Goal: Task Accomplishment & Management: Use online tool/utility

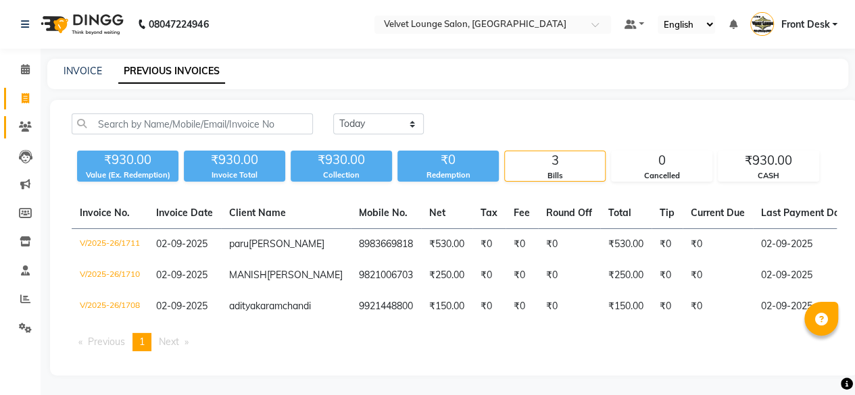
click at [24, 135] on link "Clients" at bounding box center [20, 127] width 32 height 22
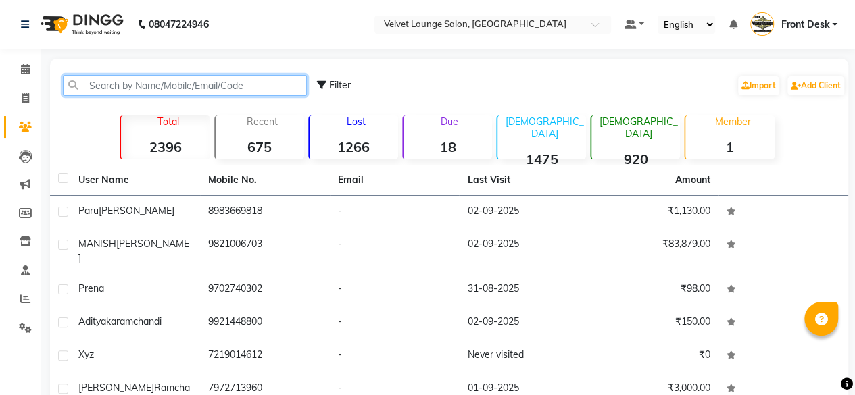
click at [138, 78] on input "text" at bounding box center [185, 85] width 244 height 21
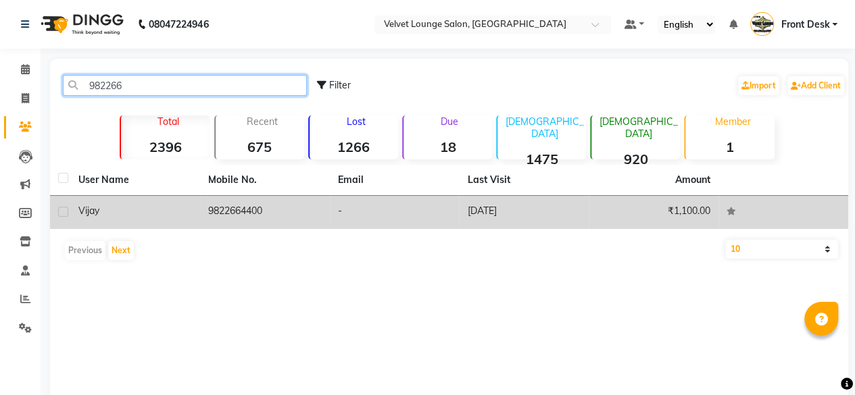
type input "982266"
click at [534, 202] on td "[DATE]" at bounding box center [524, 212] width 130 height 33
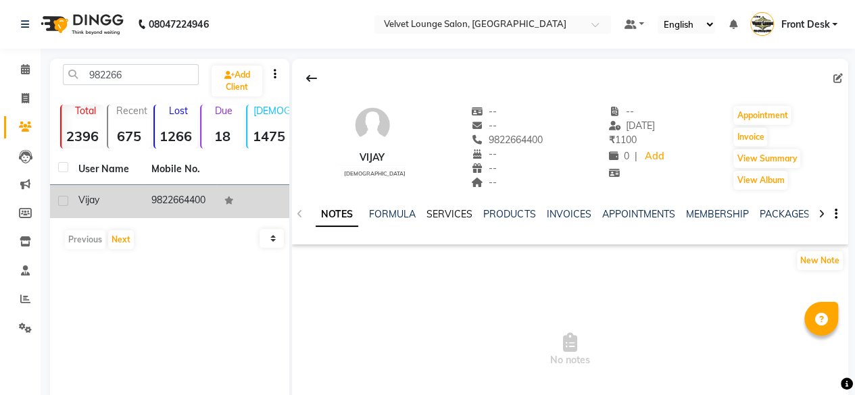
click at [441, 214] on link "SERVICES" at bounding box center [450, 214] width 46 height 12
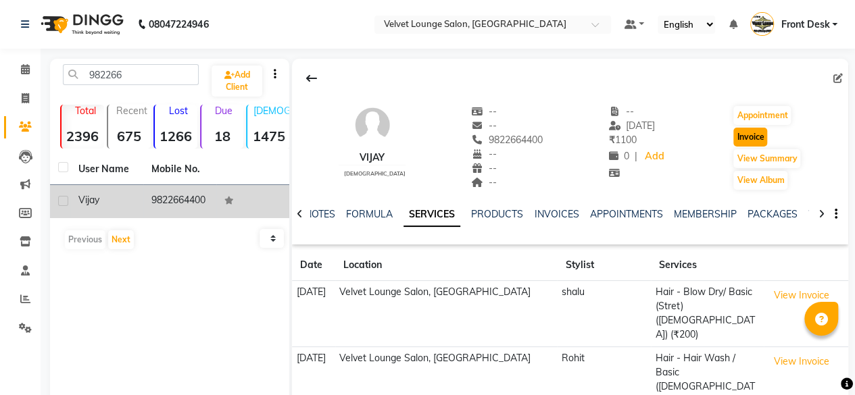
click at [752, 135] on button "Invoice" at bounding box center [750, 137] width 34 height 19
select select "5962"
select select "service"
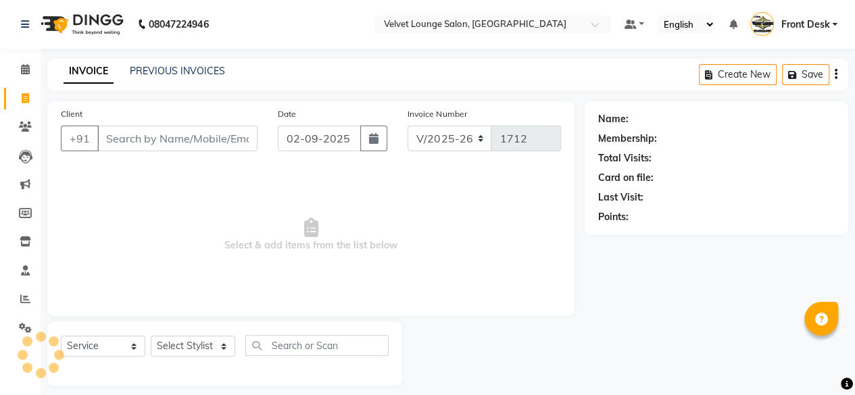
scroll to position [10, 0]
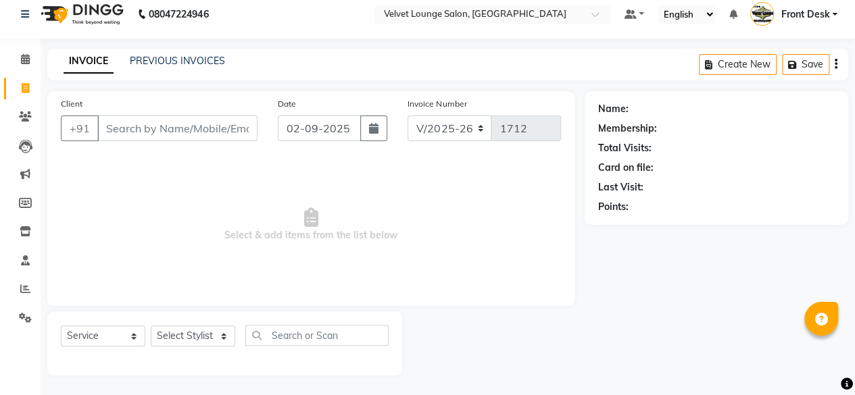
type input "9822664400"
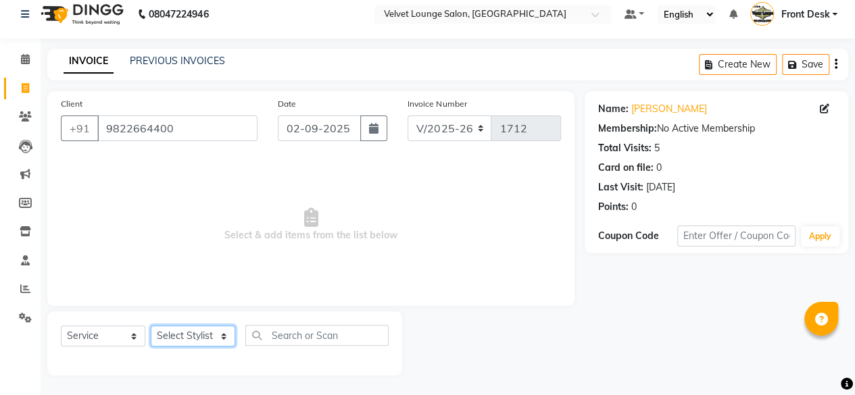
click at [183, 336] on select "Select Stylist [PERSON_NAME] [PERSON_NAME] [PERSON_NAME] Front Desk Jaya jyoti …" at bounding box center [193, 336] width 84 height 21
select select "50611"
click at [151, 326] on select "Select Stylist [PERSON_NAME] [PERSON_NAME] [PERSON_NAME] Front Desk Jaya jyoti …" at bounding box center [193, 336] width 84 height 21
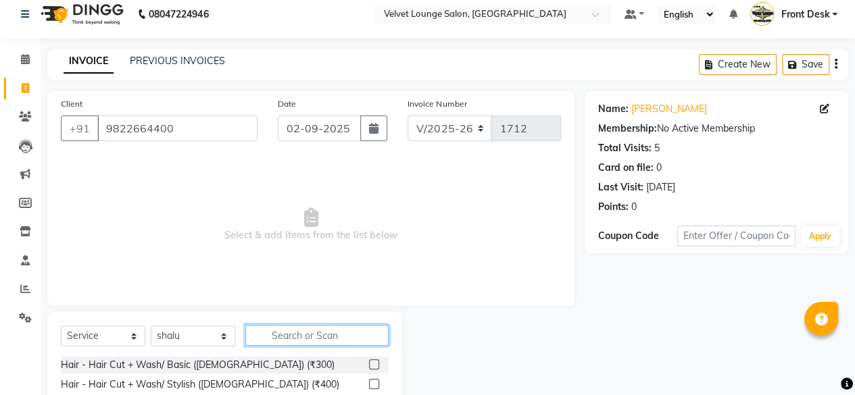
click at [272, 336] on input "text" at bounding box center [316, 335] width 143 height 21
type input "l"
click at [321, 337] on input "wash'" at bounding box center [307, 335] width 124 height 21
click at [272, 335] on input "wash" at bounding box center [307, 335] width 124 height 21
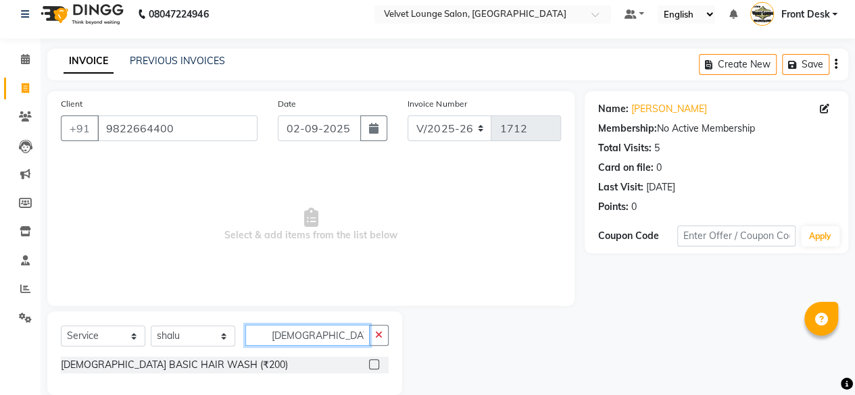
click at [293, 336] on input "[DEMOGRAPHIC_DATA] wash" at bounding box center [307, 335] width 124 height 21
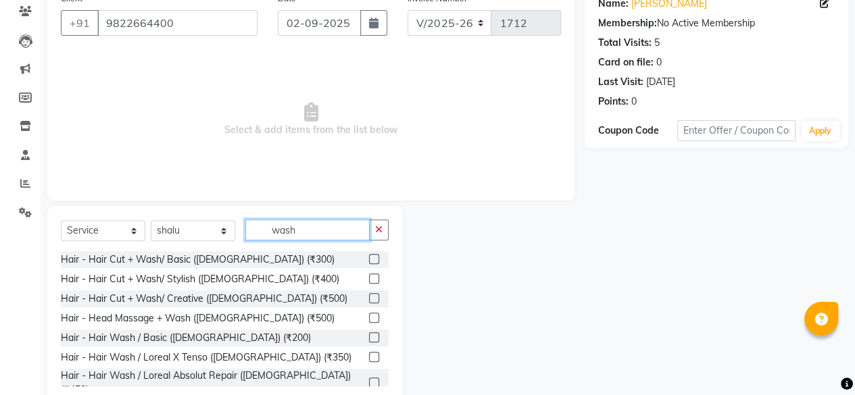
scroll to position [145, 0]
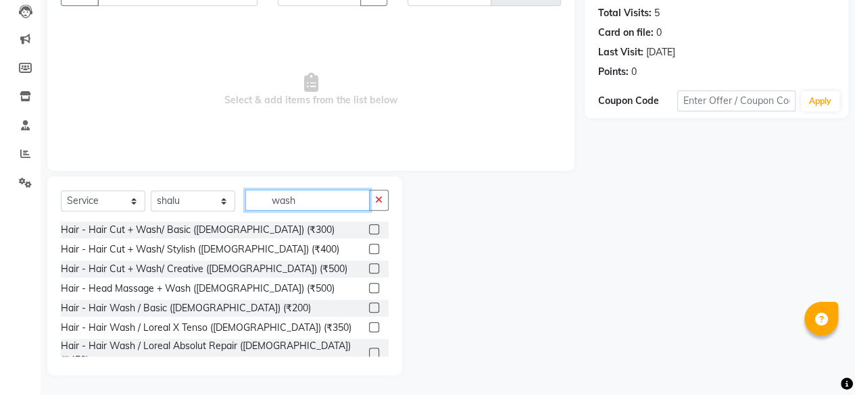
type input "wash"
click at [369, 308] on label at bounding box center [374, 308] width 10 height 10
click at [369, 308] on input "checkbox" at bounding box center [373, 308] width 9 height 9
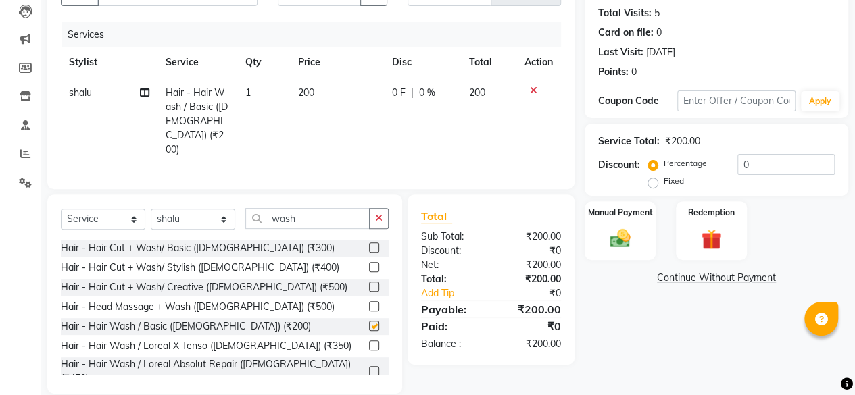
checkbox input "false"
click at [311, 208] on input "wash" at bounding box center [307, 218] width 124 height 21
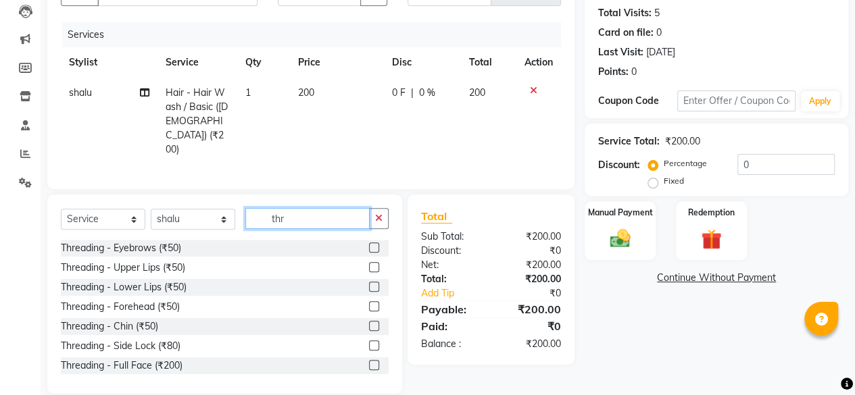
type input "thr"
click at [369, 243] on label at bounding box center [374, 248] width 10 height 10
click at [369, 244] on input "checkbox" at bounding box center [373, 248] width 9 height 9
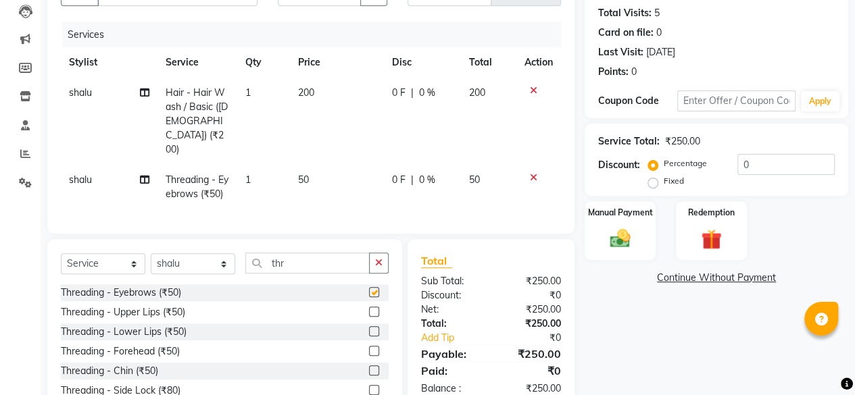
checkbox input "false"
click at [369, 307] on label at bounding box center [374, 312] width 10 height 10
click at [369, 308] on input "checkbox" at bounding box center [373, 312] width 9 height 9
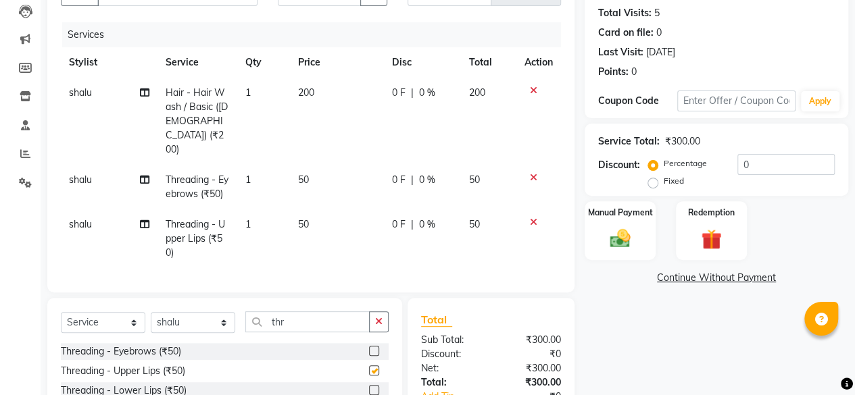
checkbox input "false"
click at [388, 165] on td "0 F | 0 %" at bounding box center [422, 187] width 77 height 45
select select "50611"
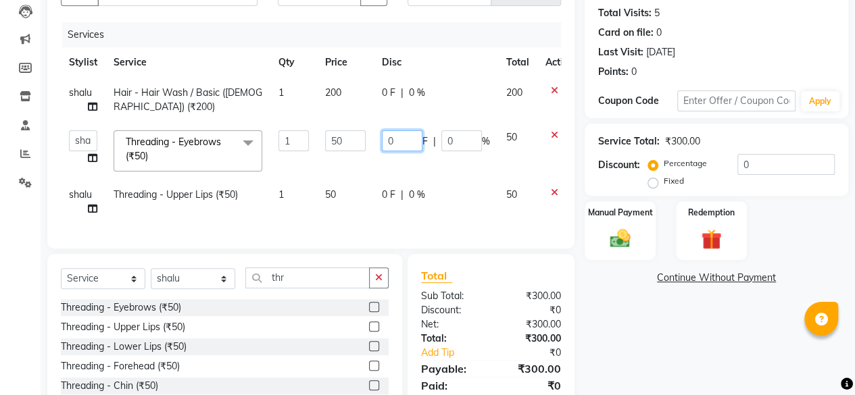
click at [385, 140] on input "0" at bounding box center [402, 140] width 41 height 21
type input "20"
click at [387, 191] on tbody "[PERSON_NAME] Hair - Hair Wash / Basic ([DEMOGRAPHIC_DATA]) (₹200) 1 200 0 F | …" at bounding box center [321, 151] width 521 height 147
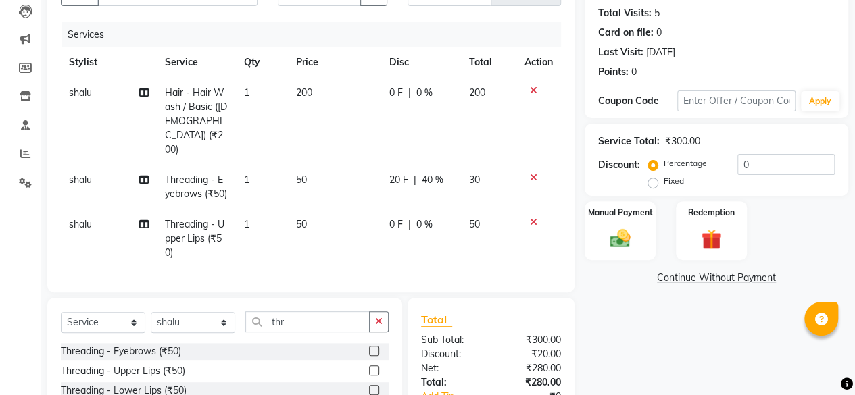
click at [388, 210] on td "0 F | 0 %" at bounding box center [421, 239] width 80 height 59
select select "50611"
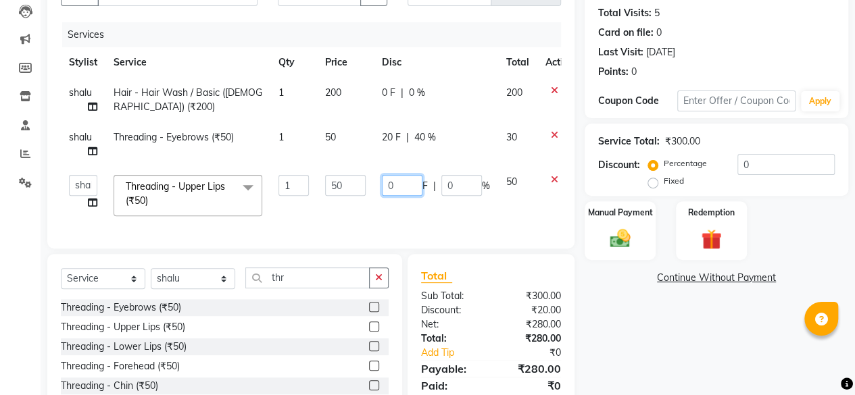
click at [385, 191] on input "0" at bounding box center [402, 185] width 41 height 21
type input "30"
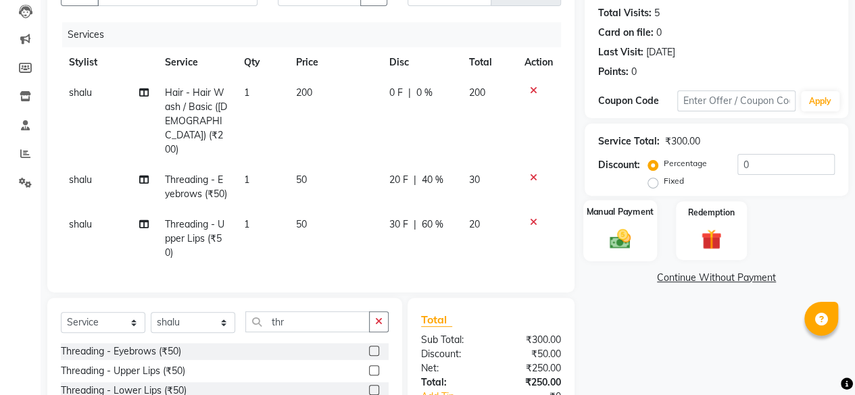
drag, startPoint x: 696, startPoint y: 362, endPoint x: 623, endPoint y: 232, distance: 148.9
click at [623, 232] on div "Name: [PERSON_NAME] Membership: No Active Membership Total Visits: 5 Card on fi…" at bounding box center [722, 226] width 274 height 541
click at [623, 232] on img at bounding box center [620, 238] width 34 height 24
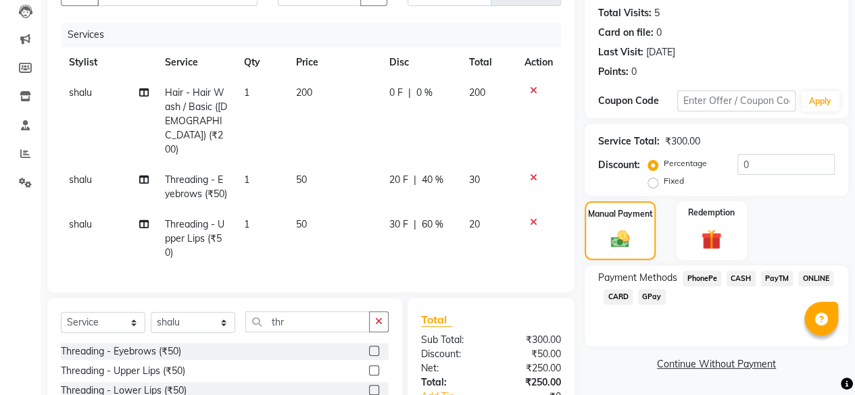
click at [738, 274] on span "CASH" at bounding box center [741, 279] width 29 height 16
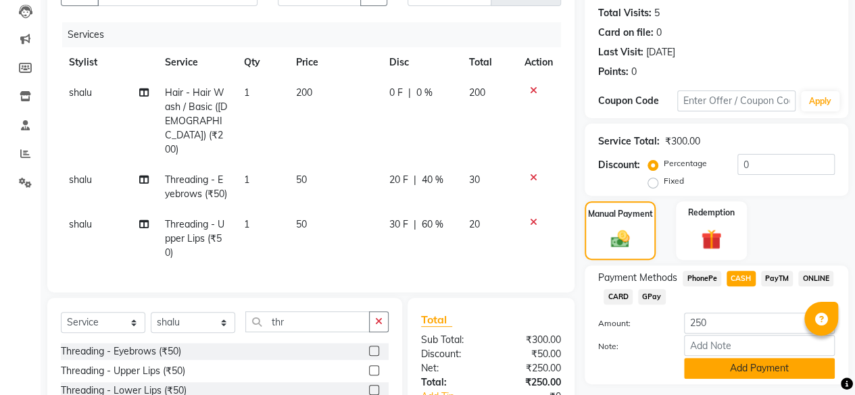
click at [764, 360] on button "Add Payment" at bounding box center [759, 368] width 151 height 21
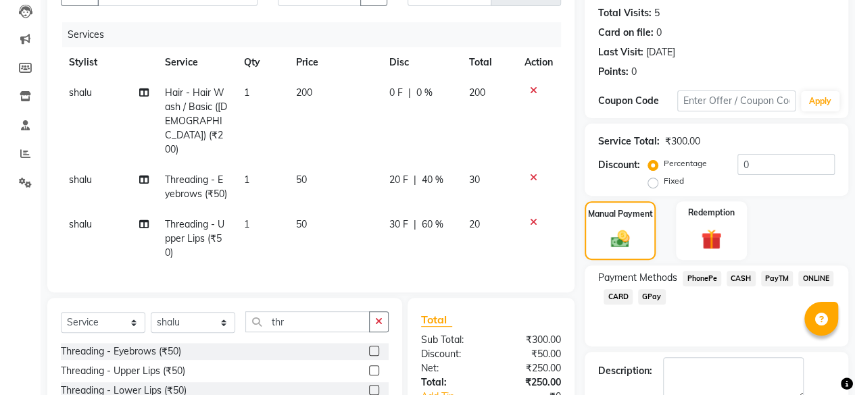
scroll to position [281, 0]
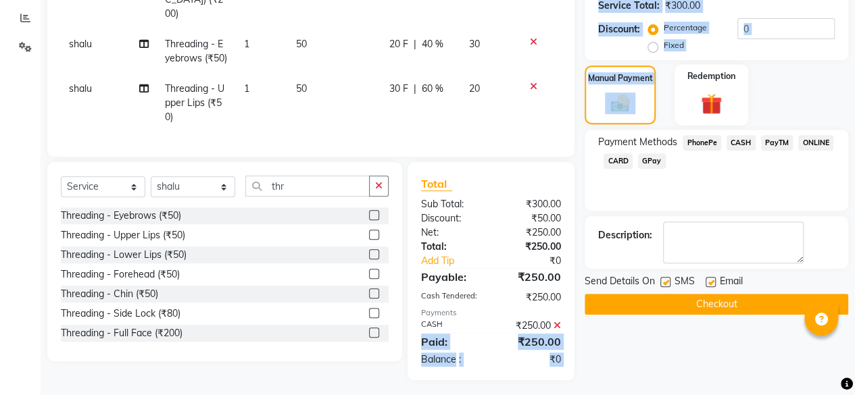
drag, startPoint x: 557, startPoint y: 321, endPoint x: 714, endPoint y: 117, distance: 257.8
click at [714, 117] on div "Client [PHONE_NUMBER] Date [DATE] Invoice Number V/2025 V/[PHONE_NUMBER] Servic…" at bounding box center [447, 100] width 821 height 560
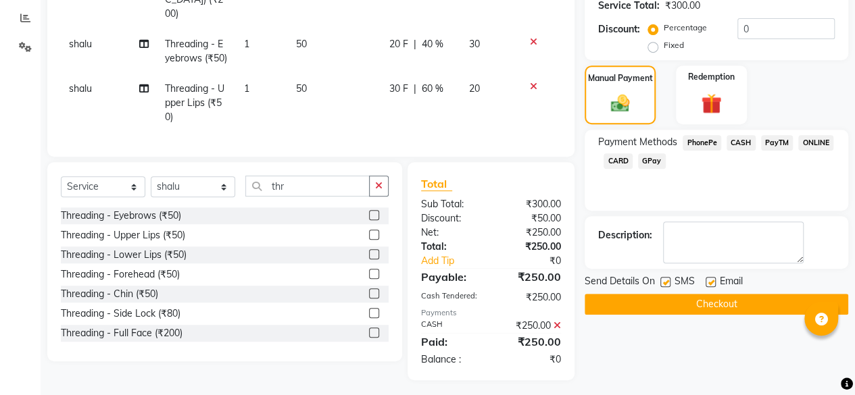
click at [711, 140] on span "PhonePe" at bounding box center [702, 143] width 39 height 16
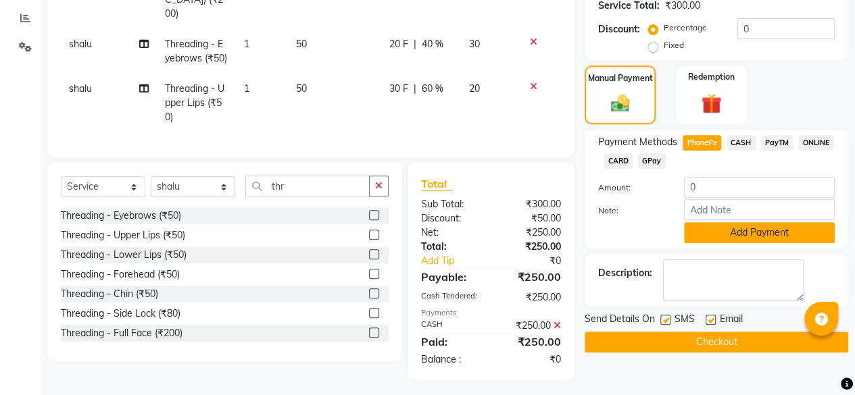
click at [719, 226] on button "Add Payment" at bounding box center [759, 232] width 151 height 21
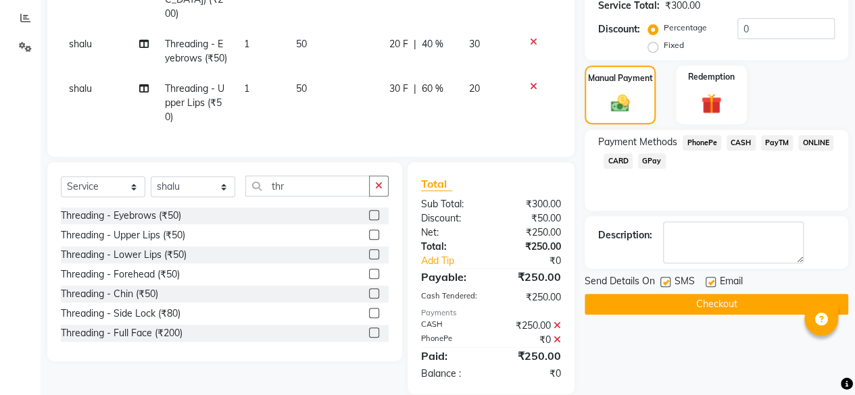
click at [555, 335] on icon at bounding box center [557, 339] width 7 height 9
click at [560, 322] on icon at bounding box center [557, 325] width 7 height 9
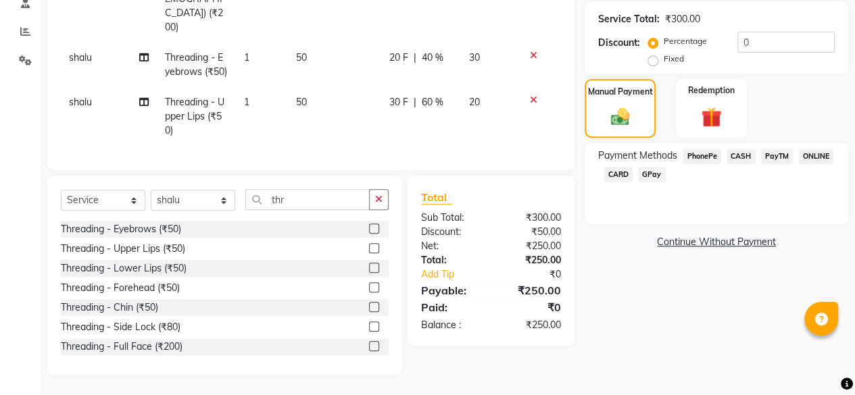
scroll to position [263, 0]
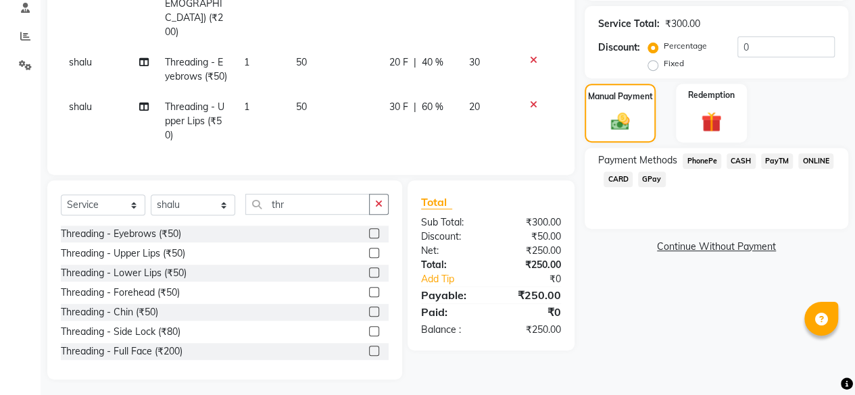
click at [700, 157] on span "PhonePe" at bounding box center [702, 161] width 39 height 16
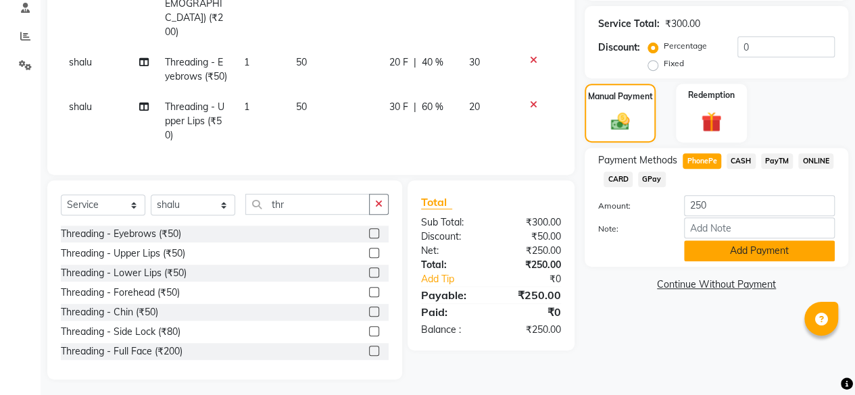
drag, startPoint x: 733, startPoint y: 251, endPoint x: 742, endPoint y: 258, distance: 11.1
click at [742, 258] on button "Add Payment" at bounding box center [759, 251] width 151 height 21
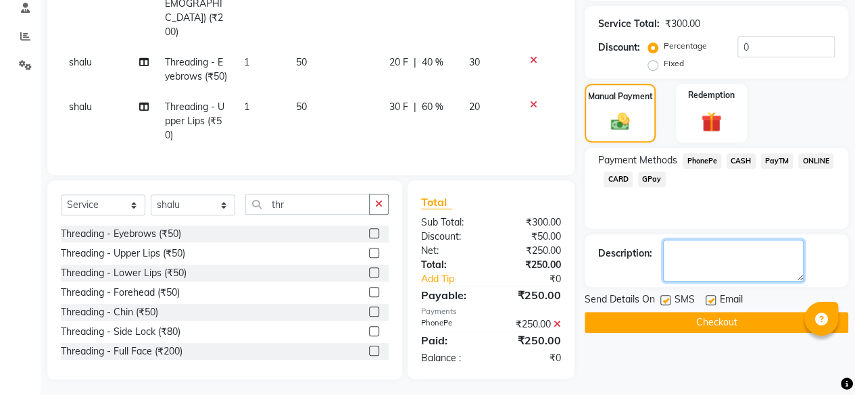
click at [742, 258] on textarea at bounding box center [733, 261] width 141 height 42
click at [731, 312] on button "Checkout" at bounding box center [717, 322] width 264 height 21
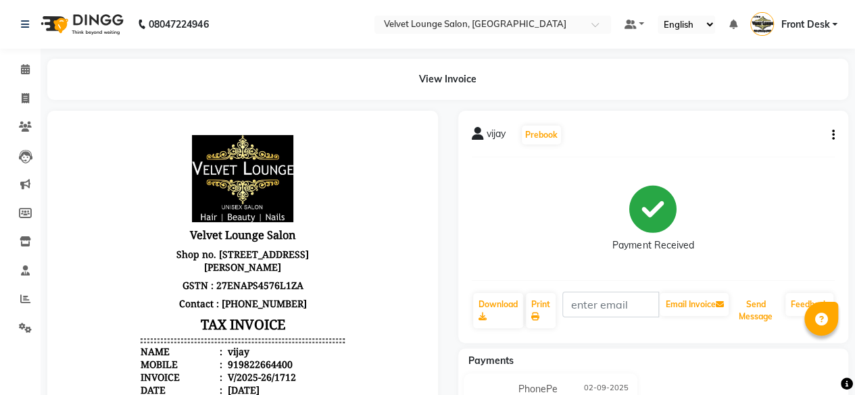
click at [731, 312] on button "Send Message" at bounding box center [755, 310] width 49 height 35
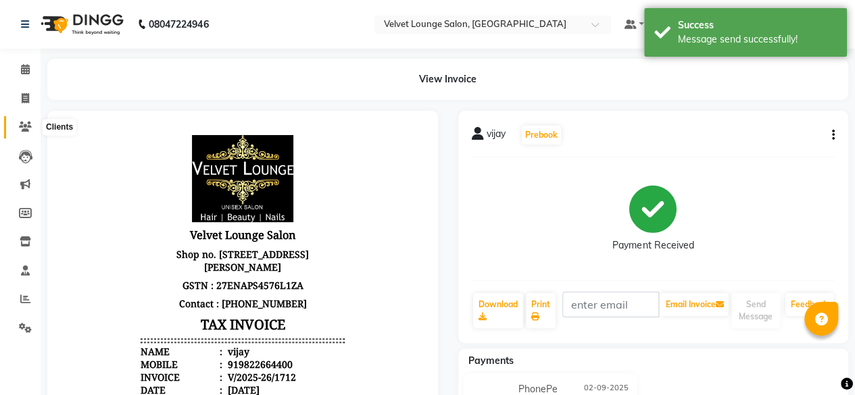
click at [26, 126] on icon at bounding box center [25, 127] width 13 height 10
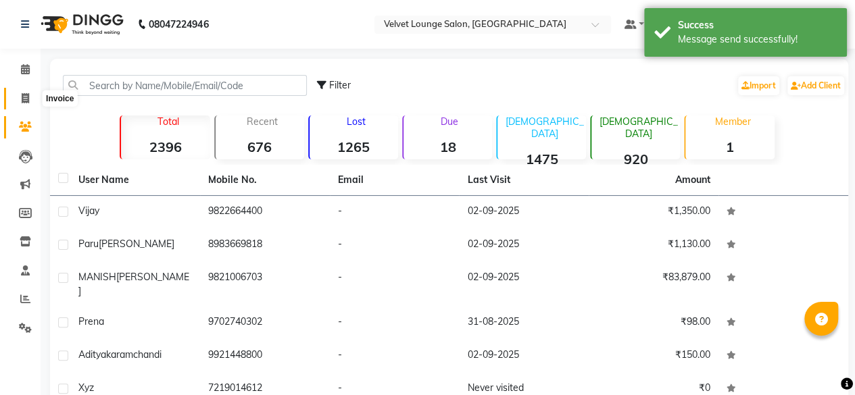
click at [18, 101] on span at bounding box center [26, 99] width 24 height 16
select select "service"
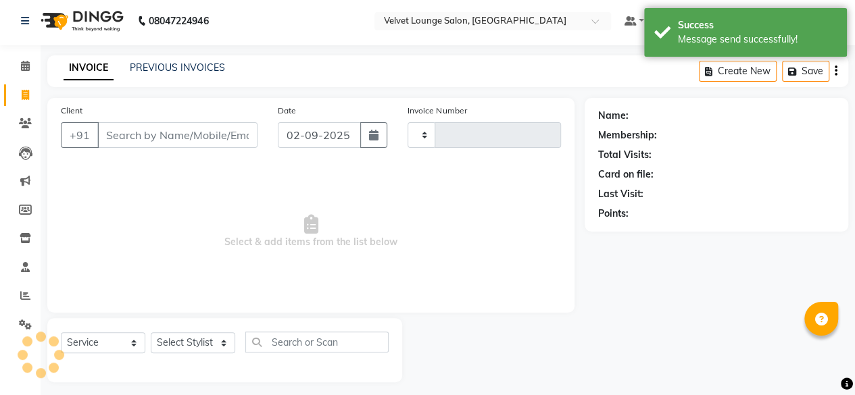
type input "1713"
select select "5962"
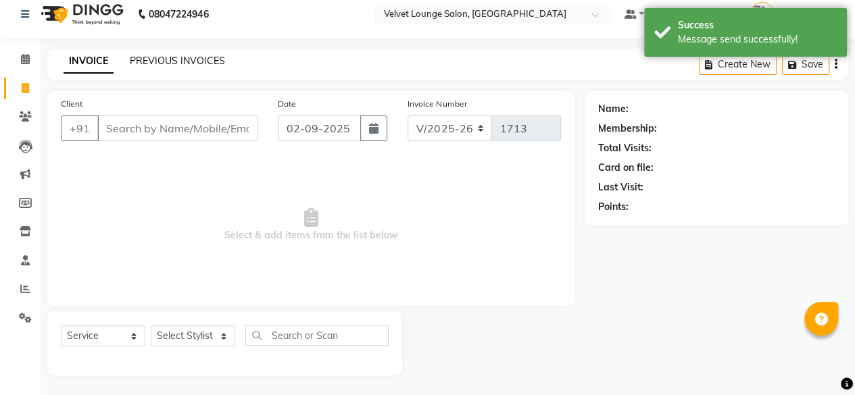
click at [178, 58] on link "PREVIOUS INVOICES" at bounding box center [177, 61] width 95 height 12
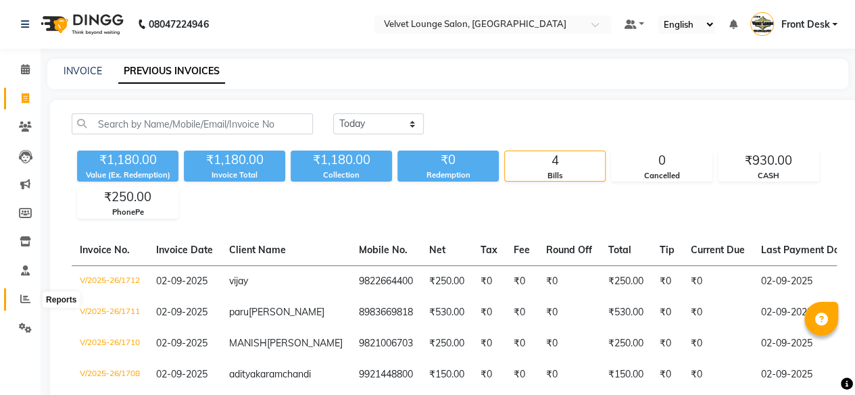
click at [24, 293] on span at bounding box center [26, 300] width 24 height 16
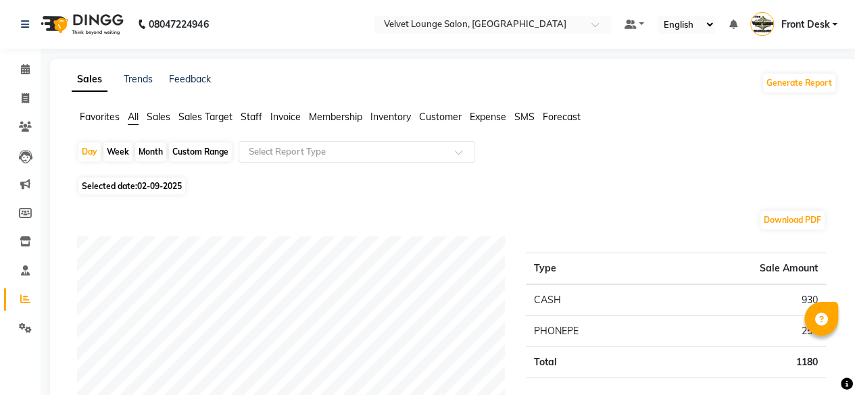
click at [796, 33] on link "Front Desk" at bounding box center [793, 25] width 87 height 22
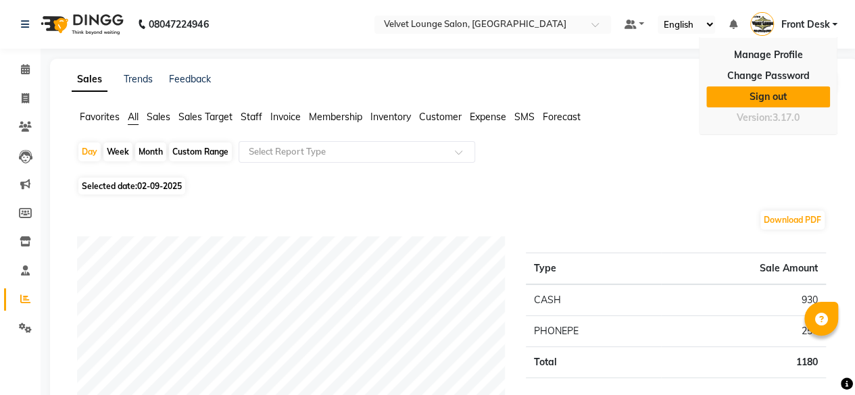
click at [776, 95] on link "Sign out" at bounding box center [768, 97] width 124 height 21
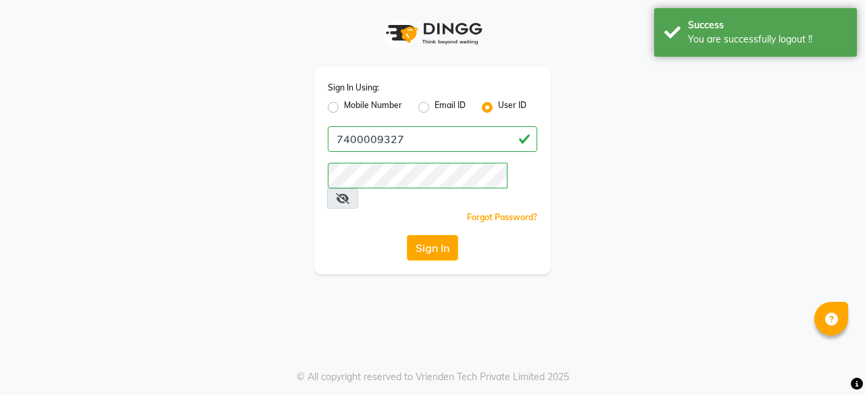
click at [344, 110] on label "Mobile Number" at bounding box center [373, 107] width 58 height 16
click at [344, 108] on input "Mobile Number" at bounding box center [348, 103] width 9 height 9
radio input "true"
radio input "false"
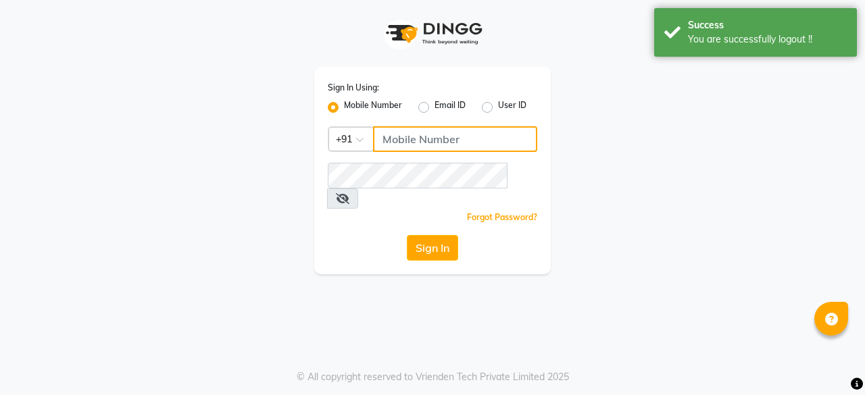
click at [431, 132] on input "Username" at bounding box center [455, 139] width 164 height 26
type input "7777092199"
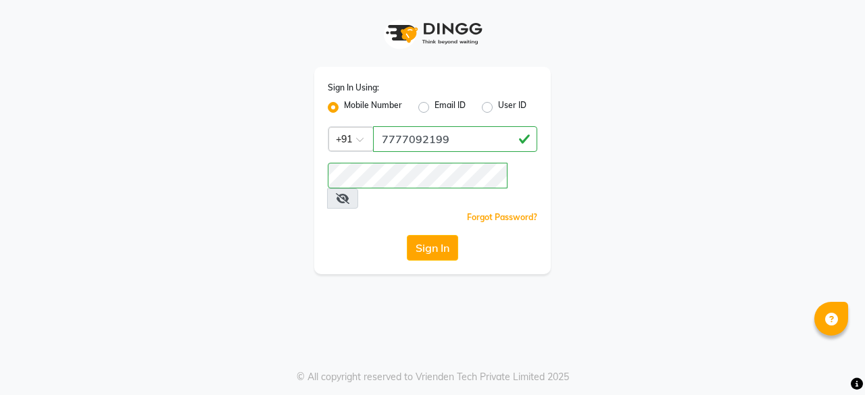
click at [367, 235] on div "Sign In" at bounding box center [433, 248] width 210 height 26
click at [426, 235] on button "Sign In" at bounding box center [432, 248] width 51 height 26
